Goal: Task Accomplishment & Management: Manage account settings

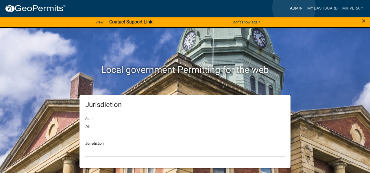
click at [294, 8] on link "Admin" at bounding box center [296, 8] width 17 height 11
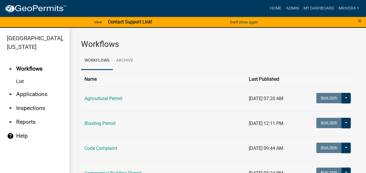
click at [30, 108] on link "arrow_drop_down Inspections" at bounding box center [34, 108] width 69 height 14
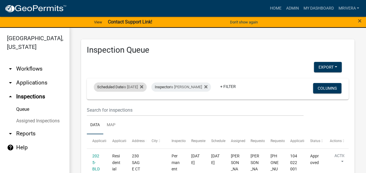
click at [126, 88] on div "Scheduled Date is [DATE]" at bounding box center [120, 86] width 53 height 9
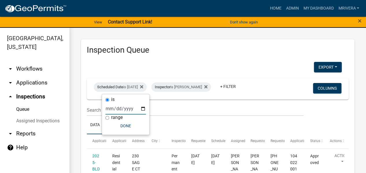
click at [141, 108] on input "[DATE]" at bounding box center [125, 109] width 40 height 12
type input "[DATE]"
click at [129, 128] on button "Done" at bounding box center [125, 126] width 40 height 10
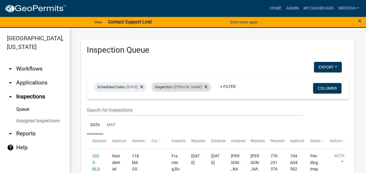
click at [186, 89] on div "Inspector is [PERSON_NAME]" at bounding box center [181, 86] width 60 height 9
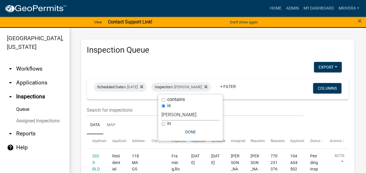
click at [188, 111] on select "Select an option None [PERSON_NAME] [PERSON_NAME] [PERSON_NAME] Quistan [PERSON…" at bounding box center [190, 115] width 58 height 12
select select "a0ea4169-8540-4a2c-b9f4-cf4c1ffdeb95"
click at [164, 109] on select "Select an option None [PERSON_NAME] [PERSON_NAME] [PERSON_NAME] Quistan [PERSON…" at bounding box center [190, 115] width 58 height 12
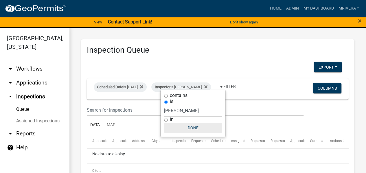
click at [195, 128] on button "Done" at bounding box center [193, 128] width 58 height 10
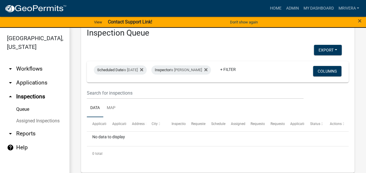
scroll to position [26, 0]
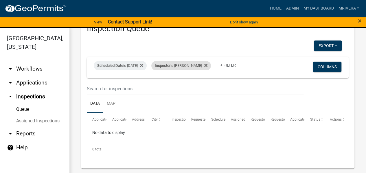
click at [191, 61] on div "Inspector is [PERSON_NAME]" at bounding box center [181, 65] width 60 height 9
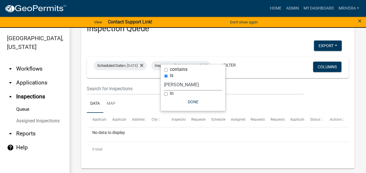
click at [195, 83] on select "Select an option None [PERSON_NAME] [PERSON_NAME] [PERSON_NAME] Quistan [PERSON…" at bounding box center [193, 85] width 58 height 12
select select "b29d04e2-288c-4f41-9a96-43468522f992"
click at [164, 87] on select "Select an option None [PERSON_NAME] [PERSON_NAME] [PERSON_NAME] Quistan [PERSON…" at bounding box center [193, 85] width 58 height 12
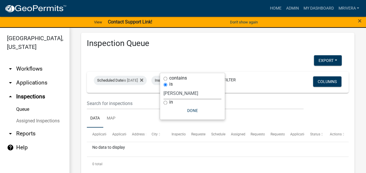
scroll to position [21, 0]
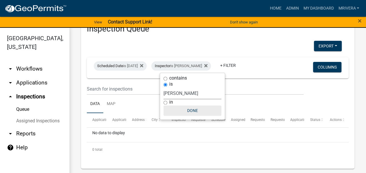
click at [190, 110] on button "Done" at bounding box center [192, 110] width 58 height 10
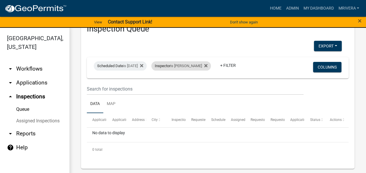
click at [193, 66] on div "Inspector is [PERSON_NAME]" at bounding box center [181, 65] width 60 height 9
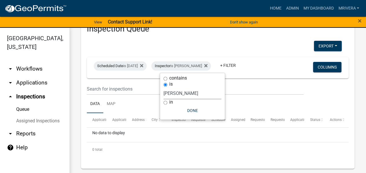
click at [196, 92] on select "Select an option None [PERSON_NAME] [PERSON_NAME] [PERSON_NAME] Quistan [PERSON…" at bounding box center [192, 93] width 58 height 12
select select "3a5ab79d-c72d-42de-839b-5944c2270688"
click at [164, 87] on select "Select an option None [PERSON_NAME] [PERSON_NAME] [PERSON_NAME] Quistan [PERSON…" at bounding box center [192, 93] width 58 height 12
click at [189, 64] on div "Inspector is [PERSON_NAME]" at bounding box center [181, 65] width 60 height 9
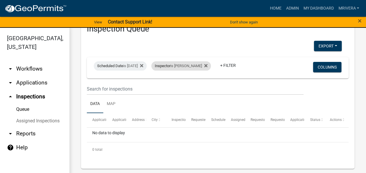
click at [193, 66] on div "Inspector is [PERSON_NAME]" at bounding box center [181, 65] width 60 height 9
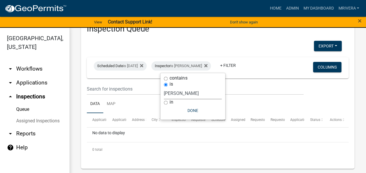
click at [191, 95] on select "Select an option None [PERSON_NAME] [PERSON_NAME] [PERSON_NAME] Quistan [PERSON…" at bounding box center [193, 93] width 58 height 12
select select "07642ab0-564c-47bb-824b-0ccf2da83593"
click at [164, 87] on select "Select an option None [PERSON_NAME] [PERSON_NAME] [PERSON_NAME] Quistan [PERSON…" at bounding box center [193, 93] width 58 height 12
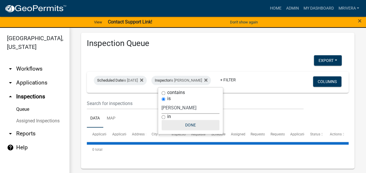
scroll to position [26, 0]
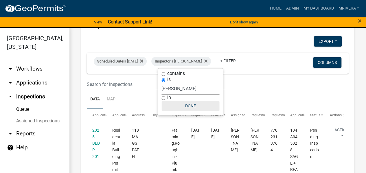
click at [195, 102] on button "Done" at bounding box center [190, 106] width 58 height 10
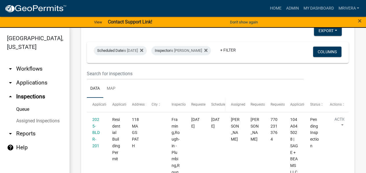
scroll to position [0, 0]
